Goal: Communication & Community: Answer question/provide support

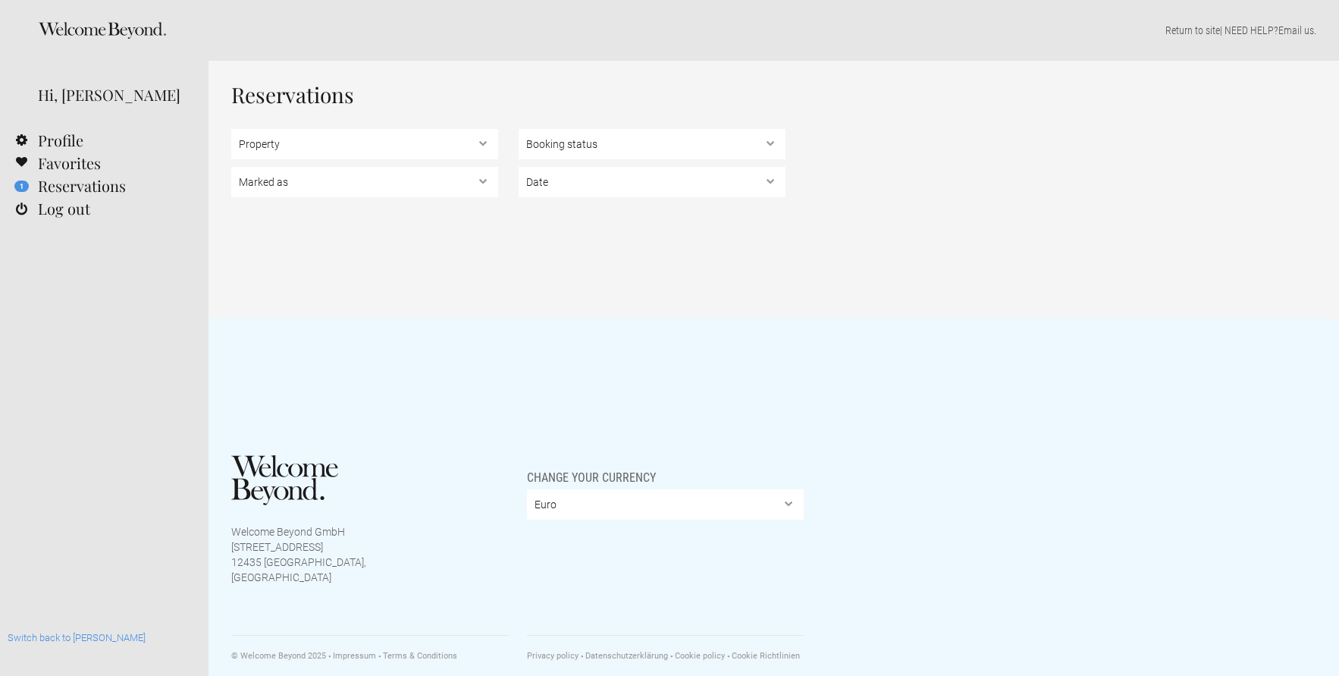
select select "EUR"
click at [312, 188] on select "Marked as Unread , Action Required , Bookmarked , Archived" at bounding box center [364, 182] width 267 height 30
select select "archived"
click at [231, 167] on select "Marked as Unread , Action Required , Bookmarked , Archived" at bounding box center [364, 182] width 267 height 30
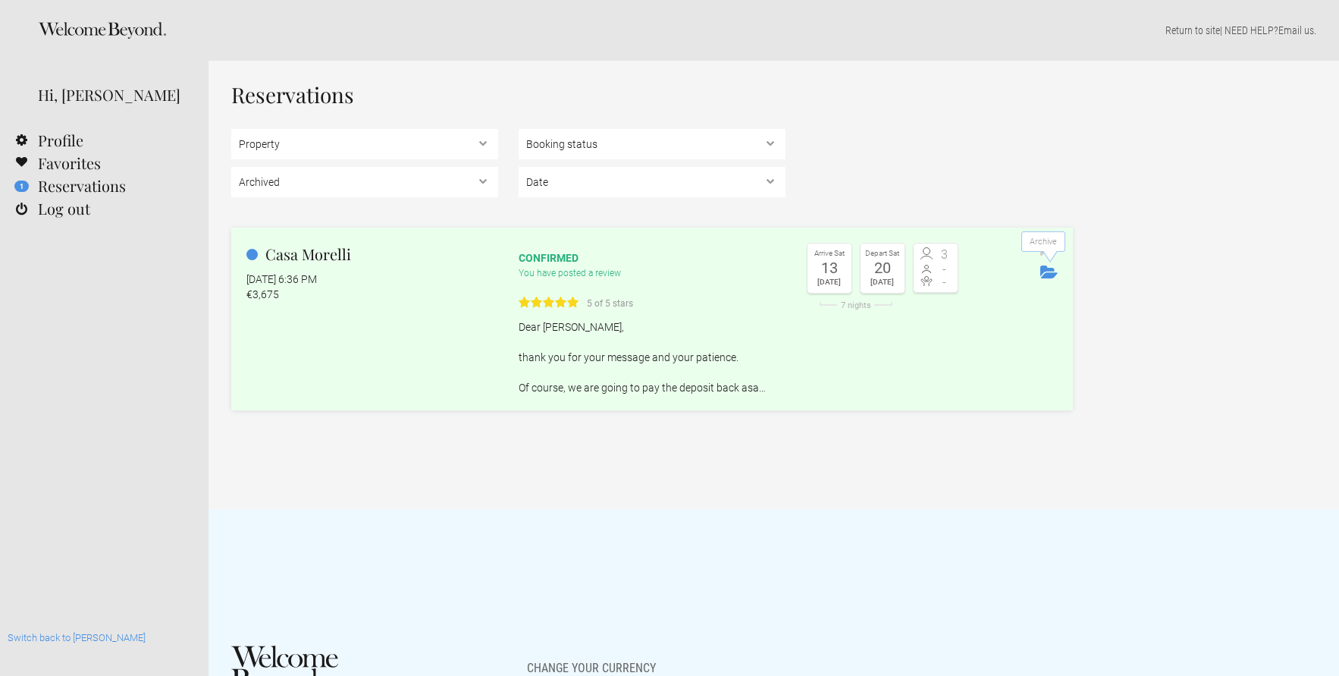
click at [1053, 274] on icon "Archive" at bounding box center [1049, 271] width 17 height 13
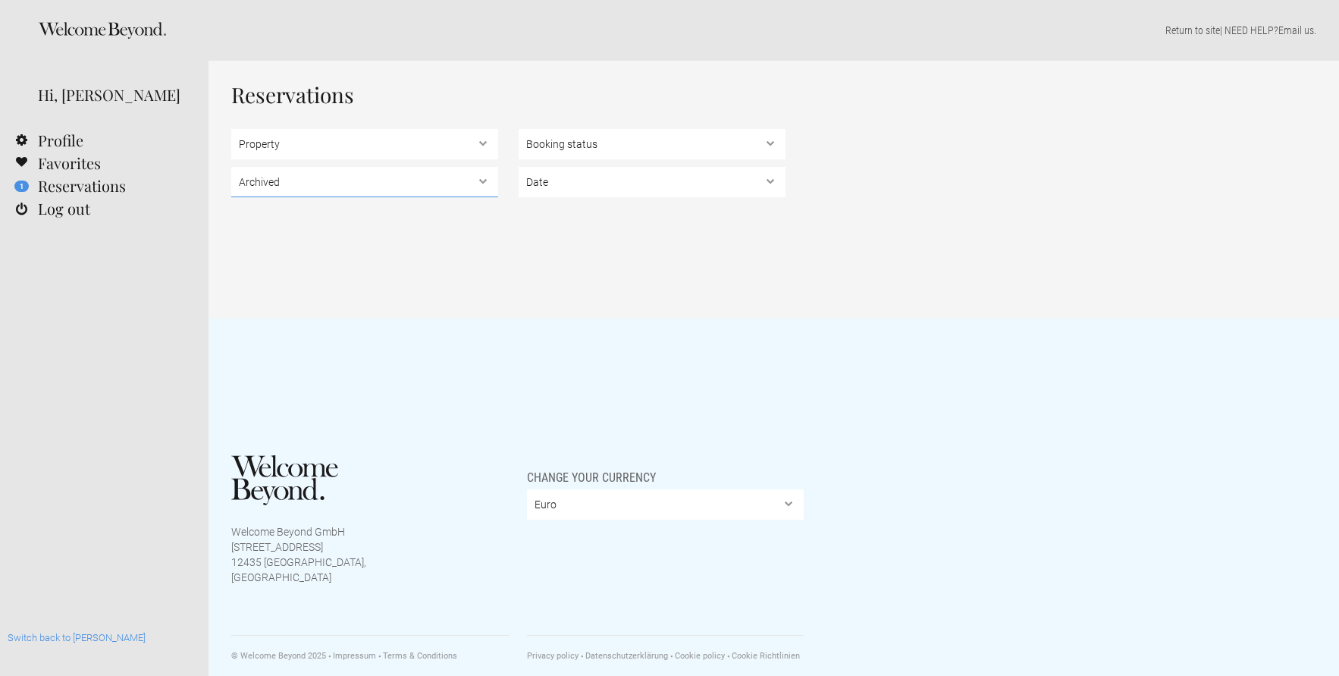
click at [339, 183] on select "Marked as Unread , Action Required , Bookmarked , Archived" at bounding box center [364, 182] width 267 height 30
select select
click at [231, 167] on select "Marked as Unread , Action Required , Bookmarked , Archived" at bounding box center [364, 182] width 267 height 30
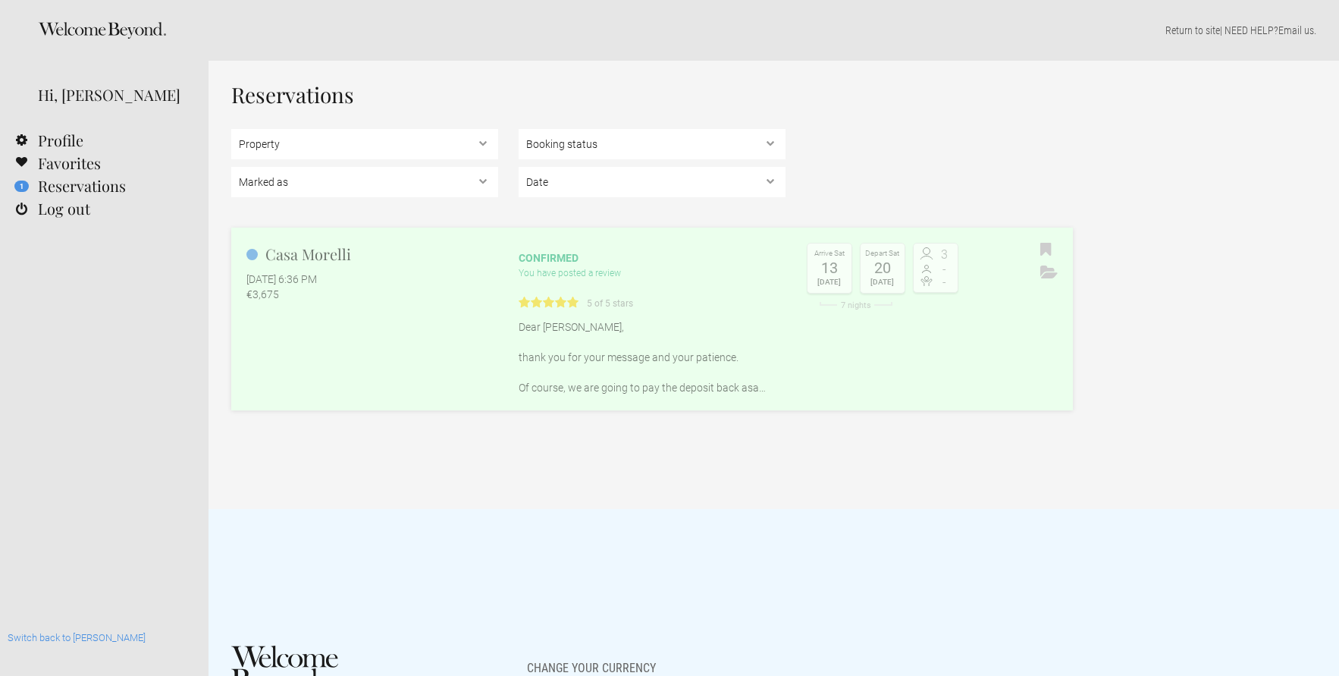
click at [352, 265] on div "Casa [PERSON_NAME] [DATE] 6:36 PM €3,675" at bounding box center [364, 272] width 267 height 59
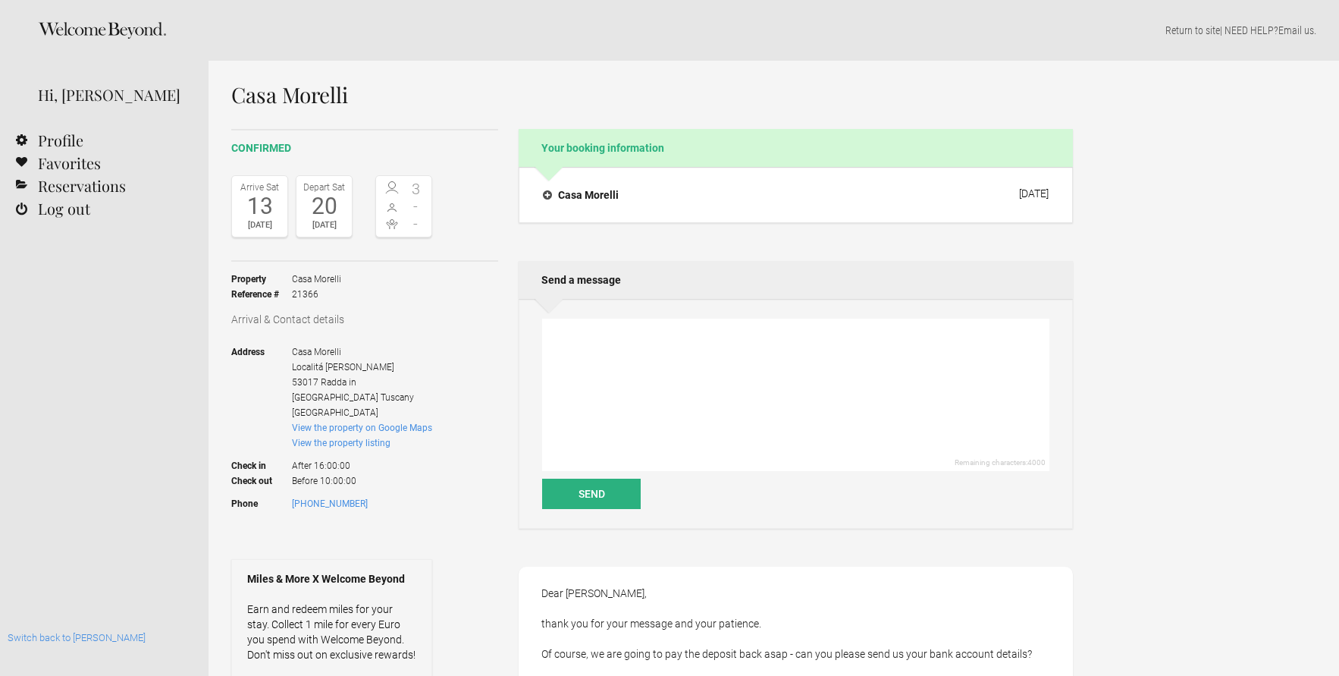
select select "EUR"
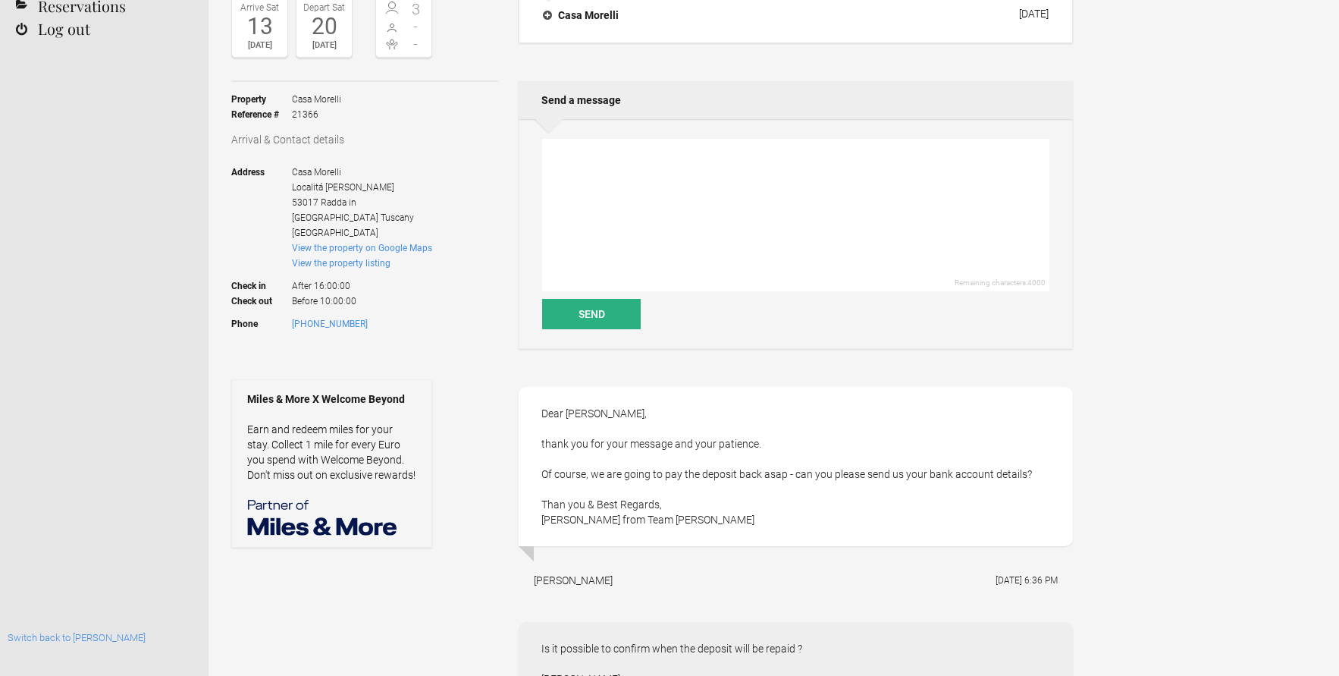
scroll to position [184, 0]
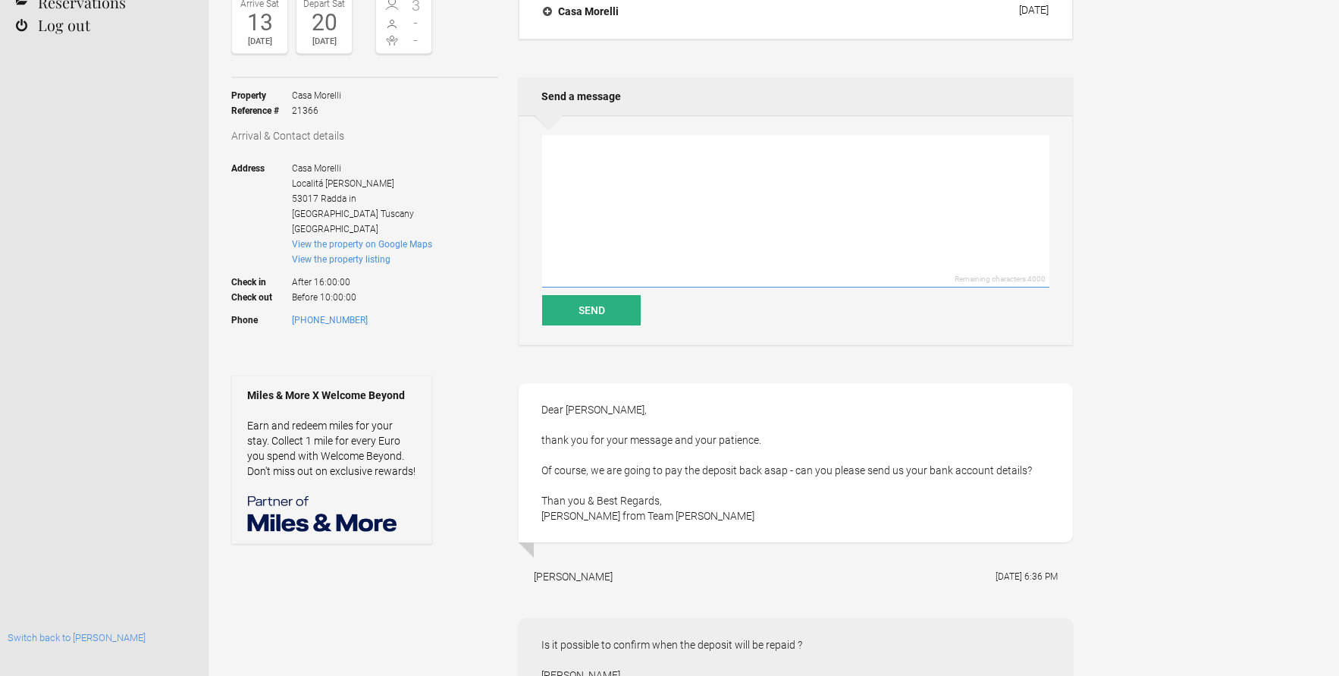
click at [589, 228] on textarea at bounding box center [795, 211] width 507 height 152
paste textarea "Here are my HSBC UK account details. Sort code: 40-12-98 Account Number: 216323…"
type textarea "Here are my HSBC UK account details. Sort code: 40-12-98 Account Number: 216323…"
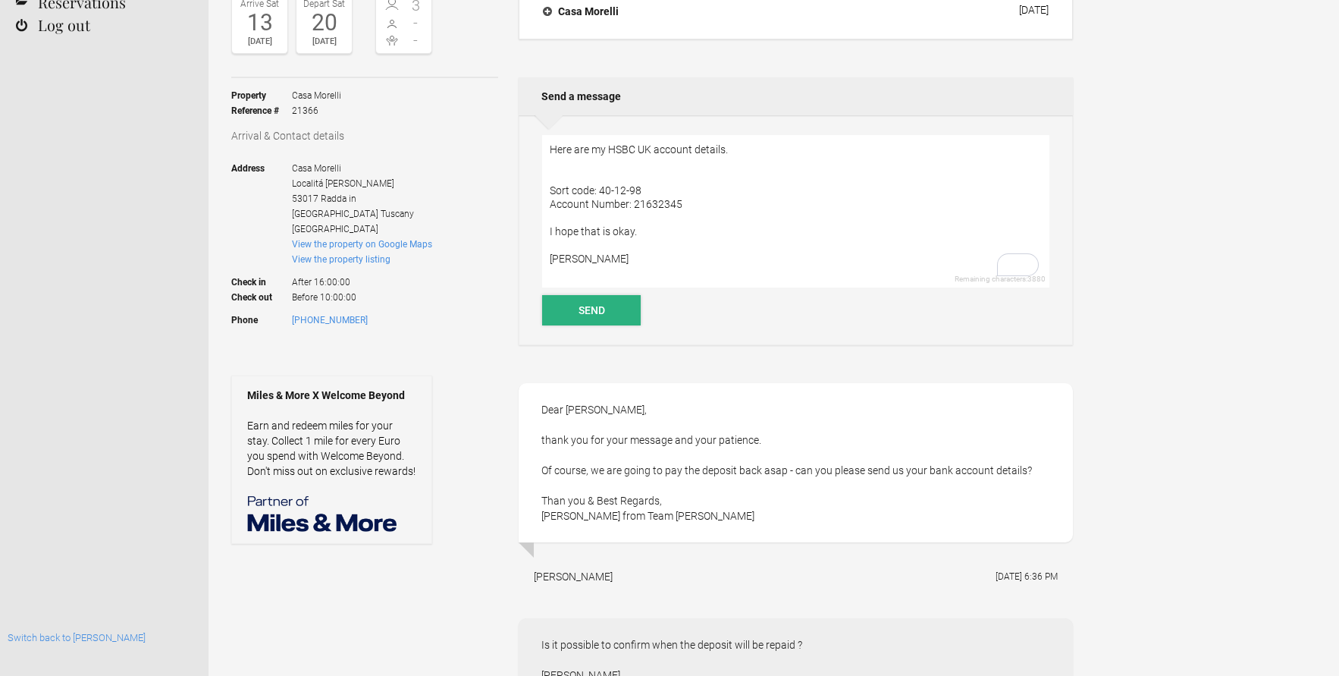
click at [582, 306] on button "Send" at bounding box center [591, 310] width 99 height 30
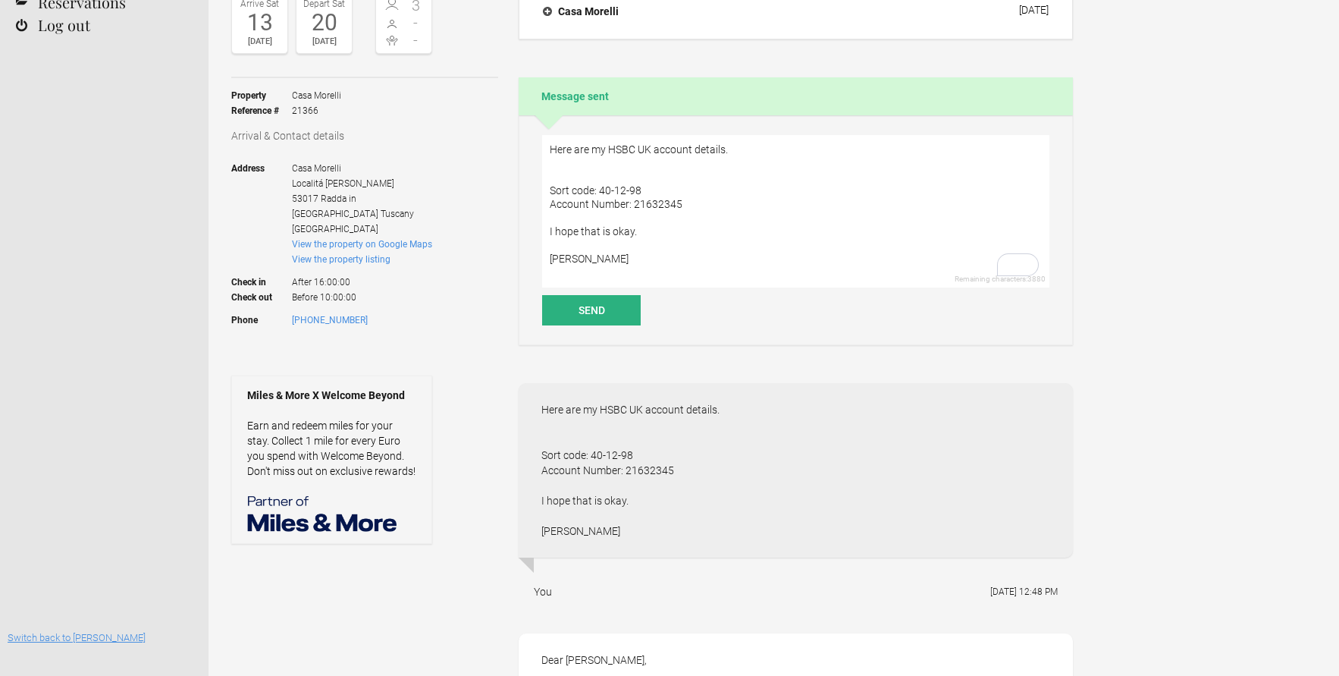
click at [49, 638] on link "Switch back to [PERSON_NAME]" at bounding box center [77, 637] width 138 height 11
